Goal: Task Accomplishment & Management: Manage account settings

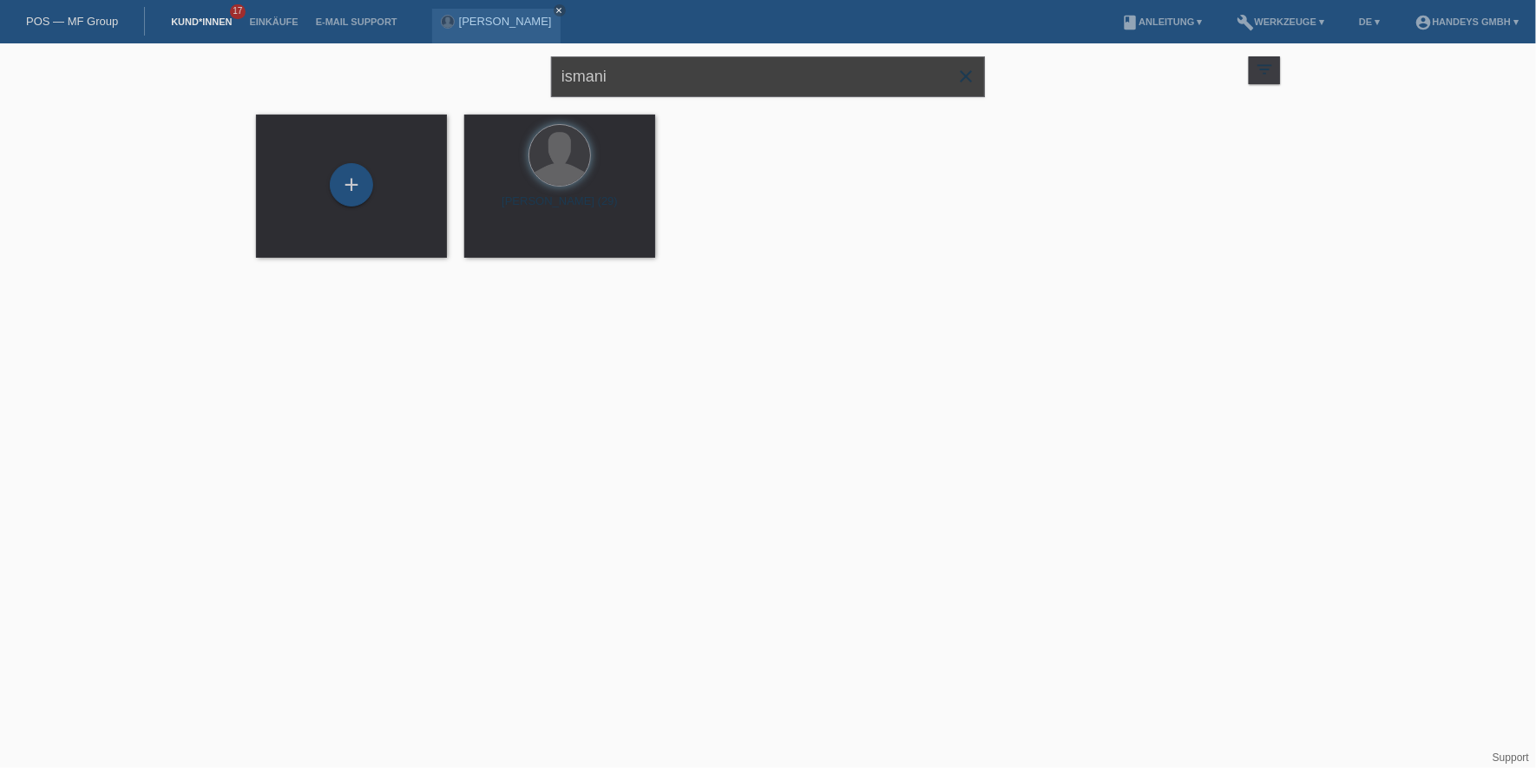
drag, startPoint x: 670, startPoint y: 78, endPoint x: 420, endPoint y: 85, distance: 250.0
click at [420, 85] on div "ismani close filter_list view_module Alle Kund*innen anzeigen star Markierte Ku…" at bounding box center [767, 74] width 1041 height 62
type input "katharina"
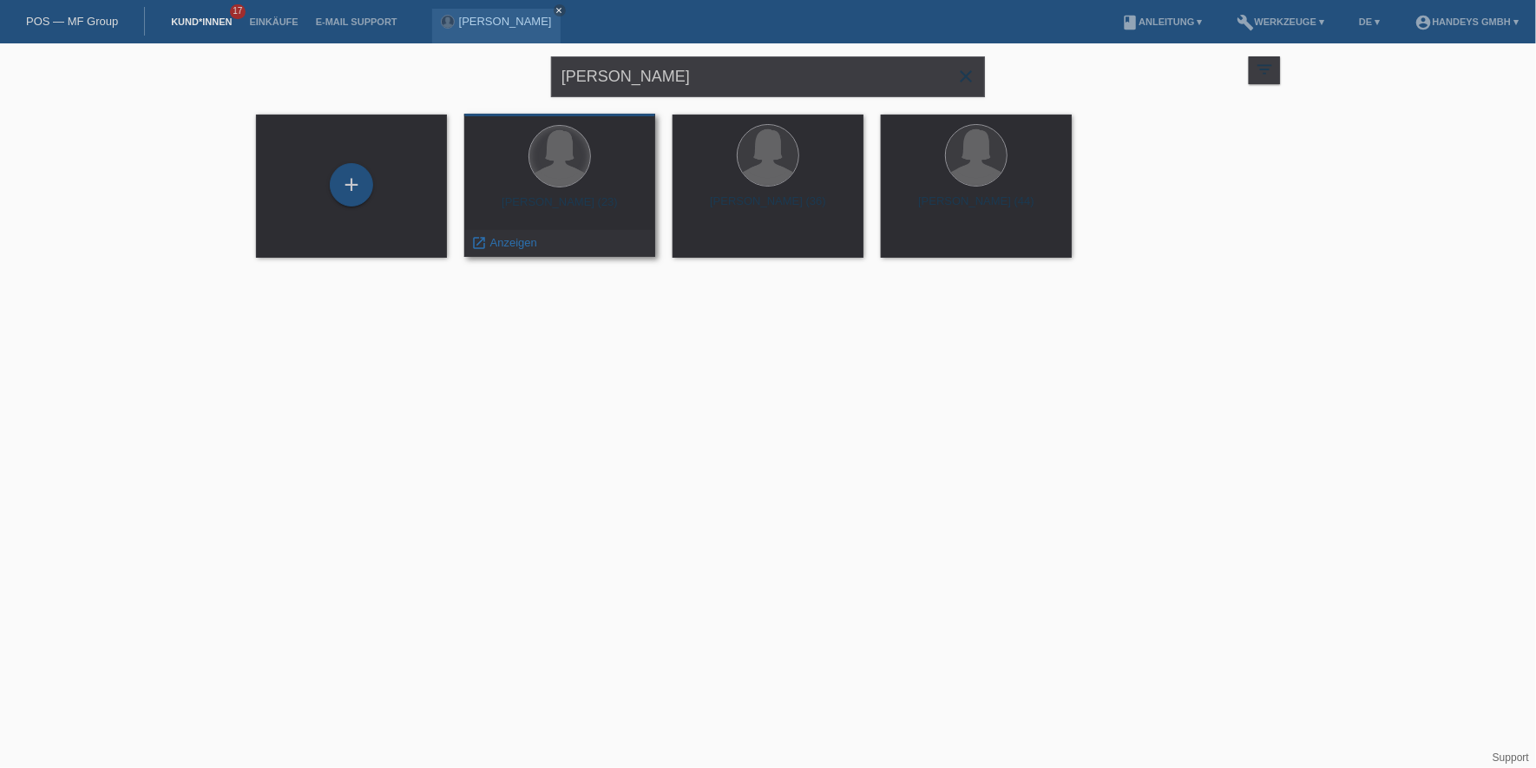
click at [563, 174] on div at bounding box center [559, 156] width 61 height 61
click at [520, 233] on div "launch Anzeigen" at bounding box center [504, 243] width 78 height 26
click at [515, 241] on span "Anzeigen" at bounding box center [513, 242] width 47 height 13
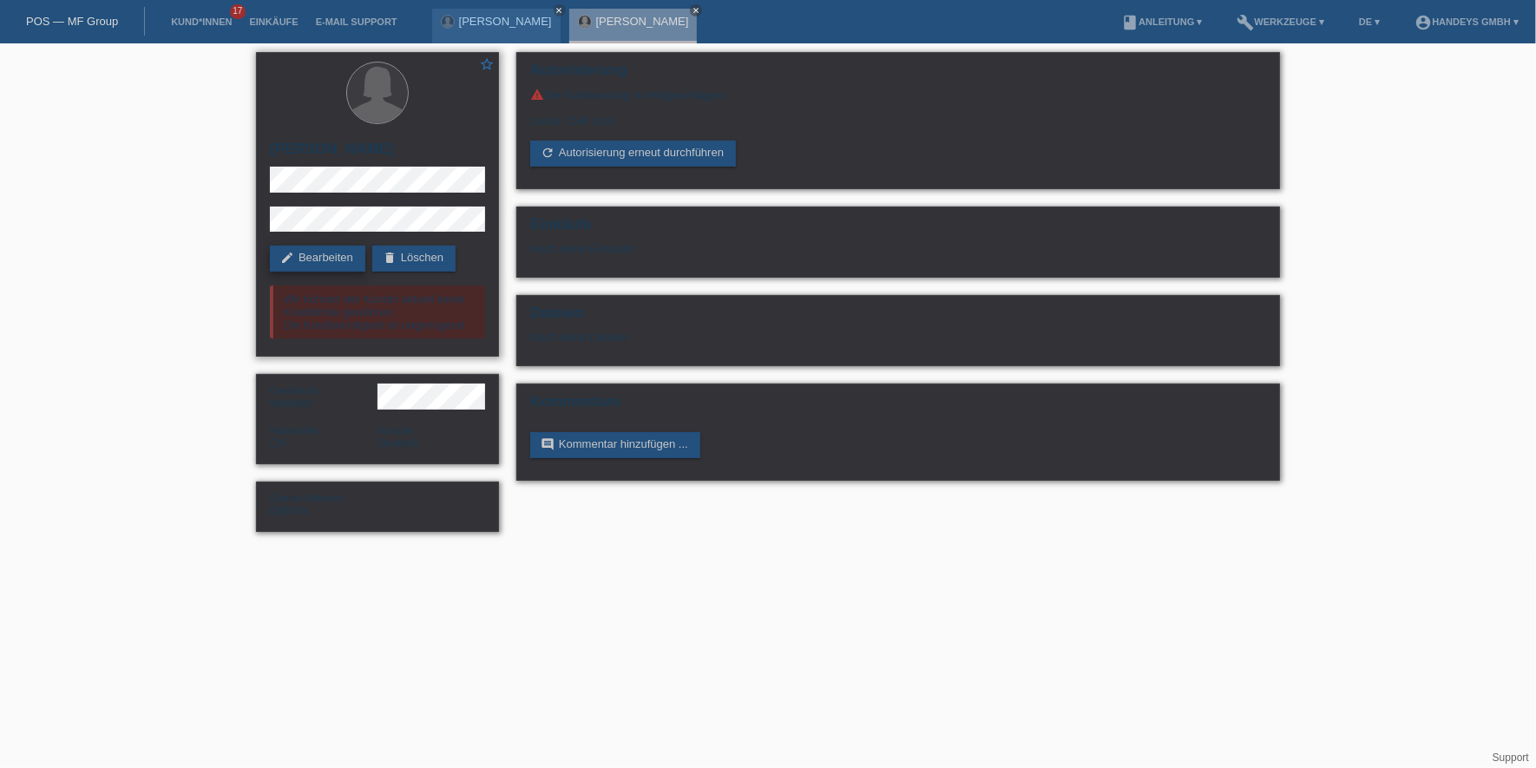
click at [337, 259] on link "edit Bearbeiten" at bounding box center [317, 259] width 95 height 26
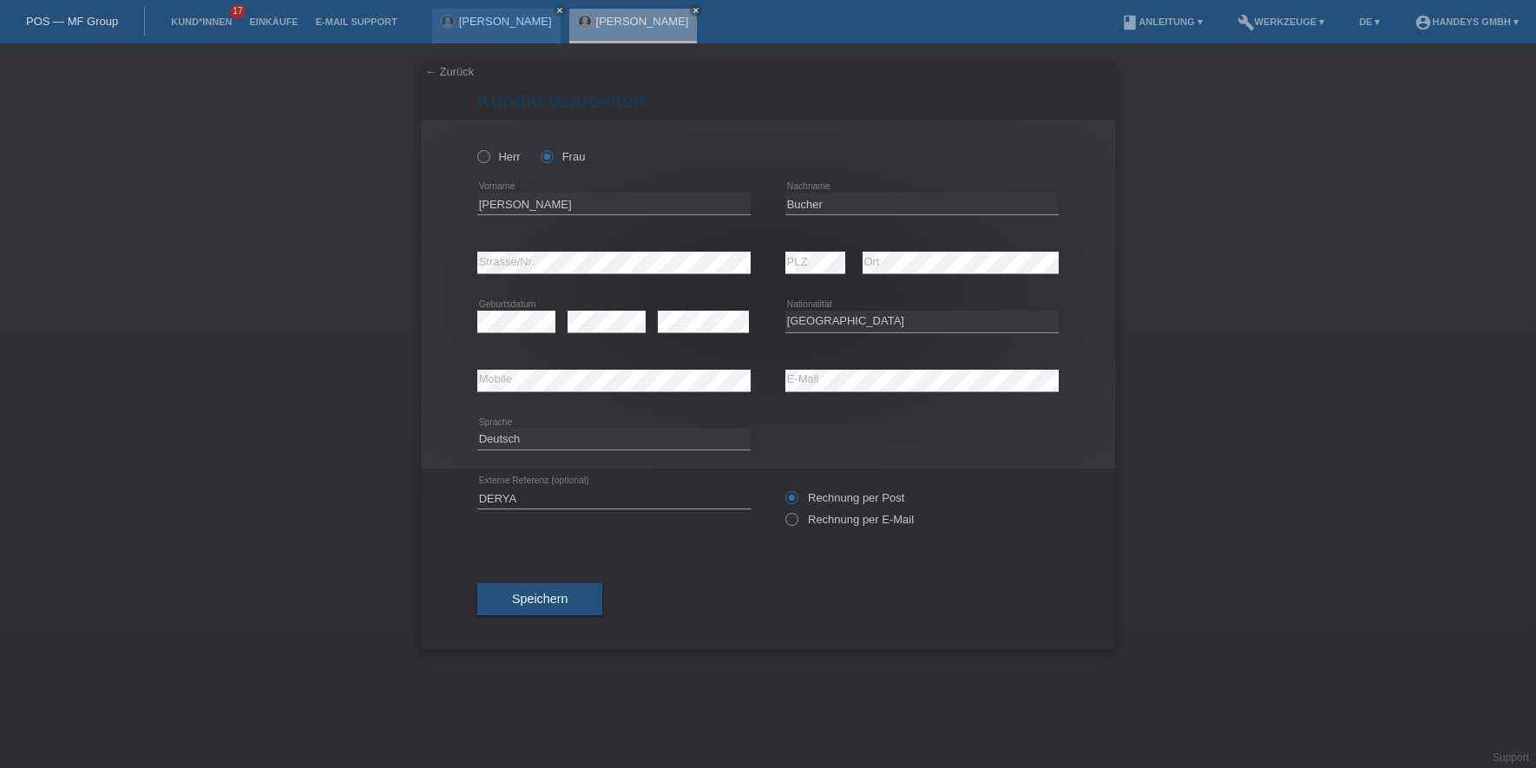
select select "CH"
click at [510, 196] on input "[PERSON_NAME]" at bounding box center [613, 204] width 273 height 22
click at [793, 211] on input "Bucher" at bounding box center [921, 204] width 273 height 22
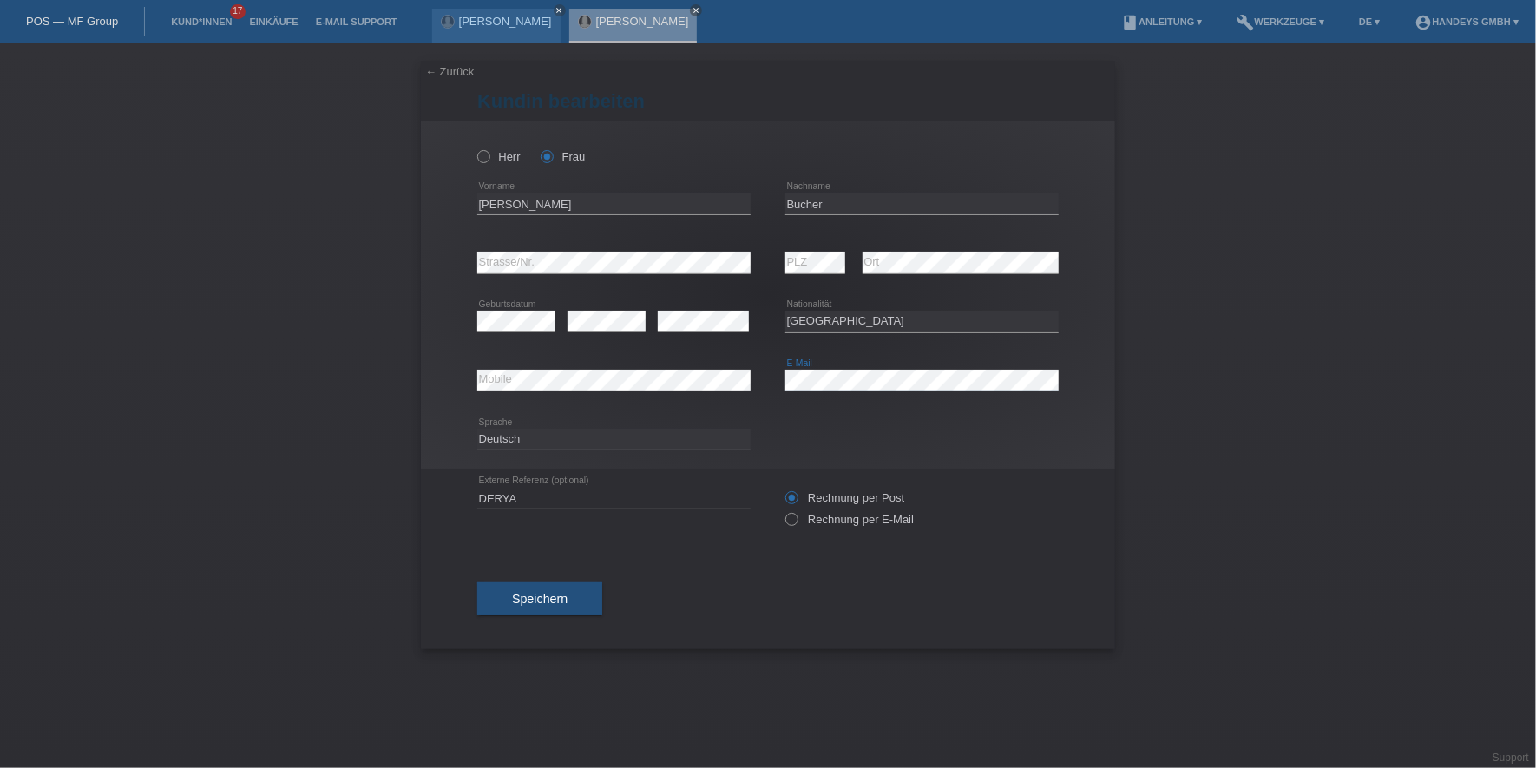
click at [730, 380] on div "error Mobile error E-Mail" at bounding box center [767, 380] width 581 height 59
click at [503, 390] on div "error Mobile" at bounding box center [613, 381] width 273 height 23
